Goal: Check status: Check status

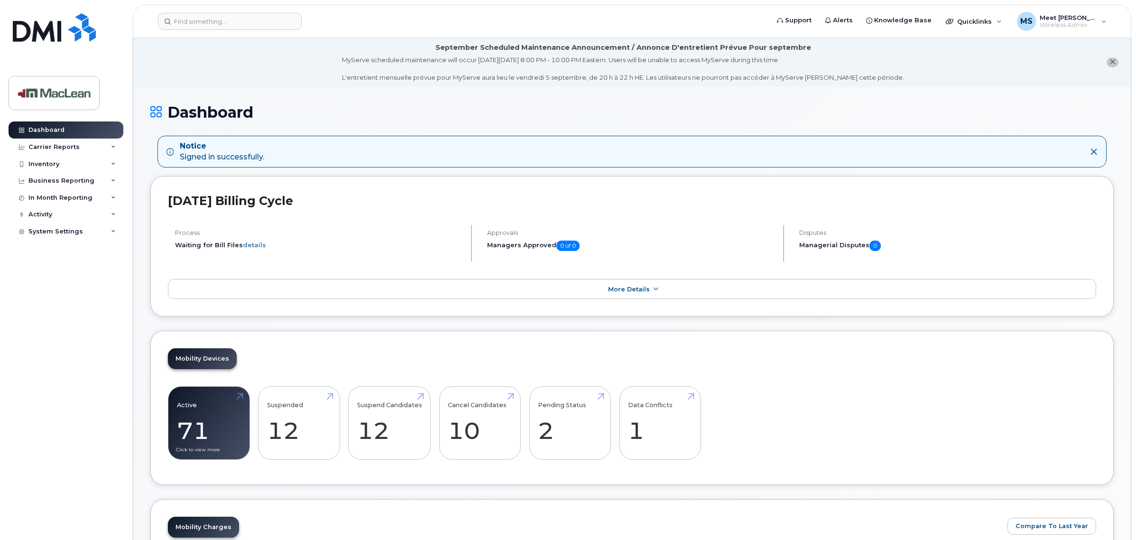
scroll to position [59, 0]
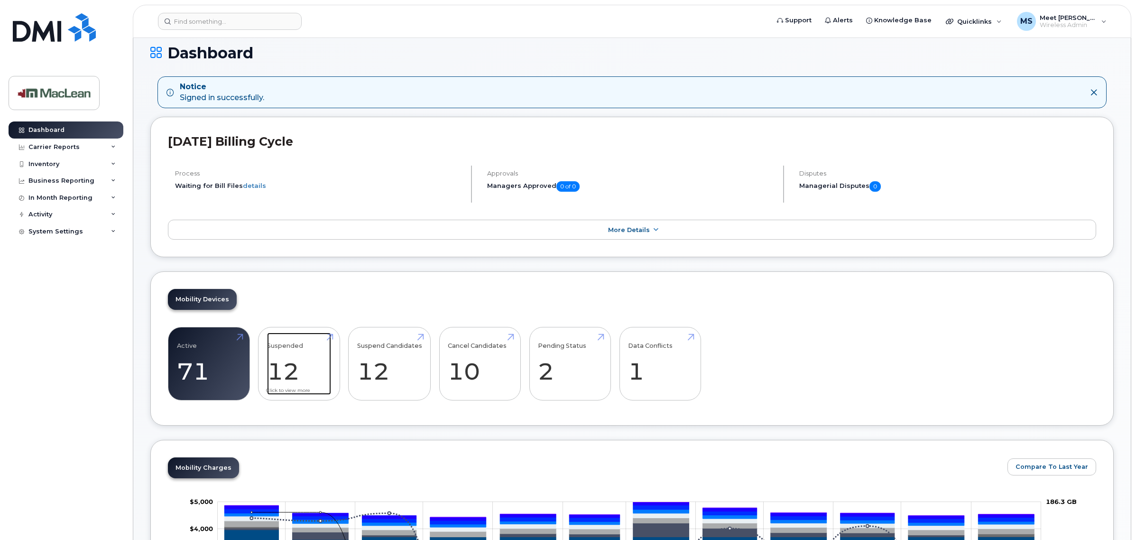
click at [278, 373] on link "Suspended 12 9%" at bounding box center [299, 364] width 64 height 63
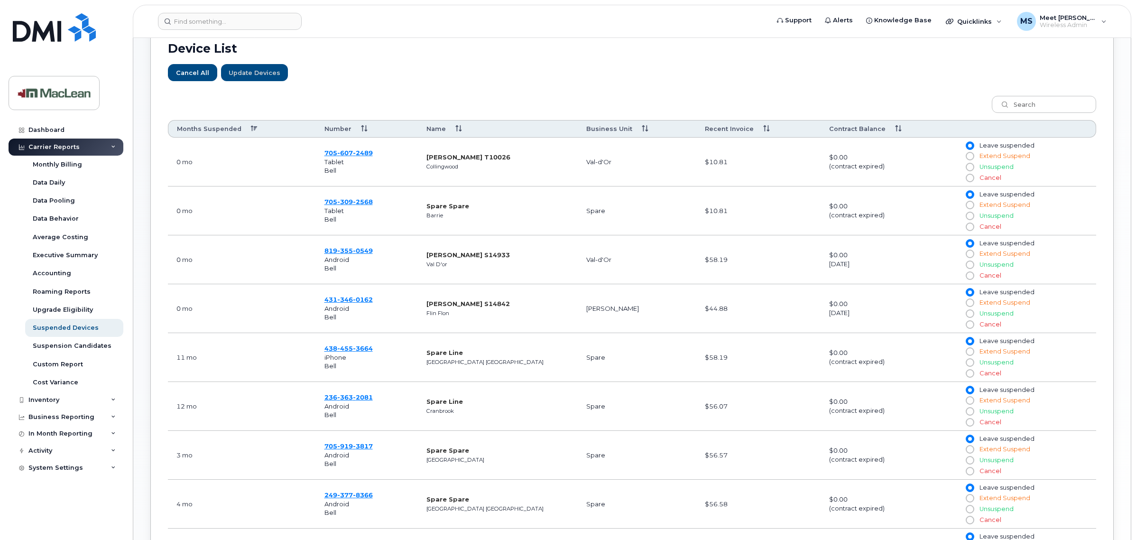
scroll to position [343, 0]
click at [349, 302] on span "346" at bounding box center [345, 298] width 16 height 8
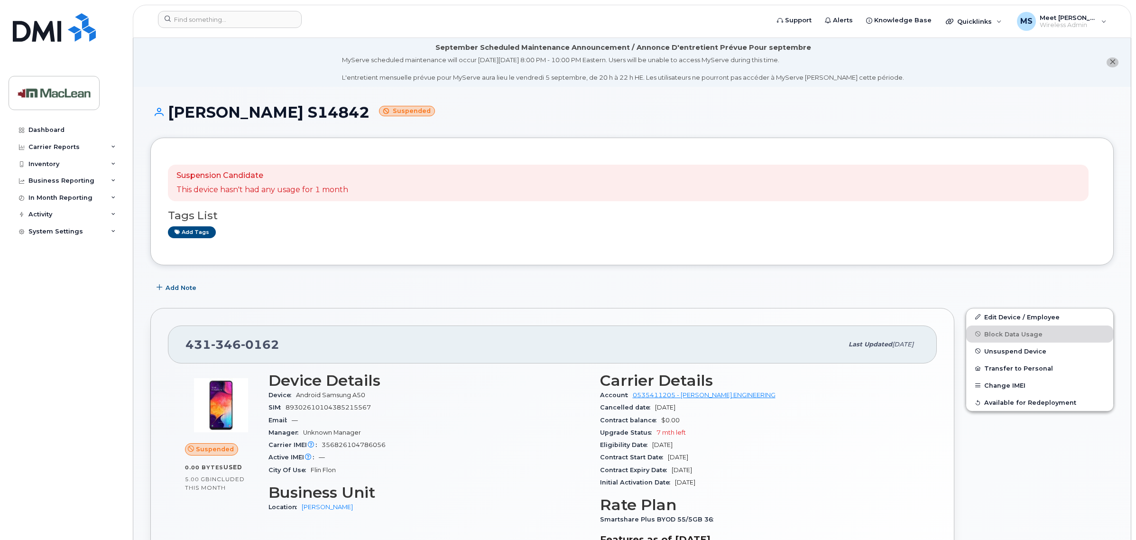
click at [464, 243] on div "Suspension Candidate This device hasn't had any usage for 1 month Tags List Add…" at bounding box center [632, 201] width 928 height 93
